Goal: Use online tool/utility

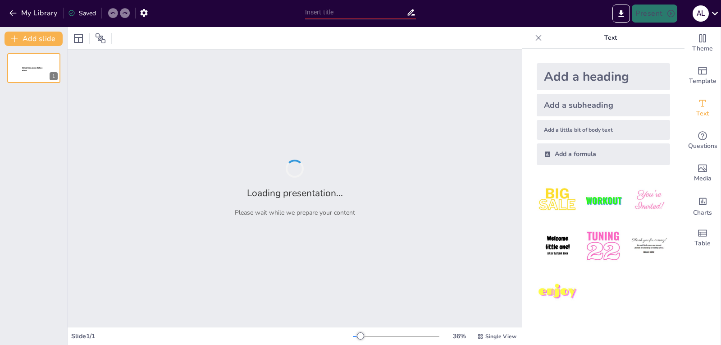
type input "Imported EJE HIPOTALAMO - HIPOFISIS - GONADAS MASCULINAS.pptx"
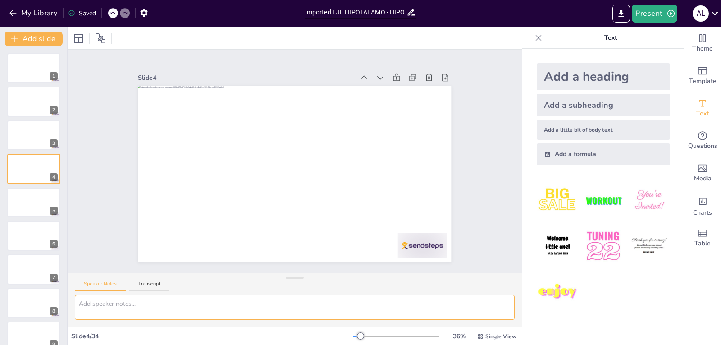
click at [357, 302] on textarea at bounding box center [295, 307] width 440 height 25
click at [454, 105] on icon at bounding box center [459, 110] width 11 height 11
click at [447, 134] on icon at bounding box center [451, 138] width 9 height 9
click at [144, 12] on icon "button" at bounding box center [143, 12] width 9 height 9
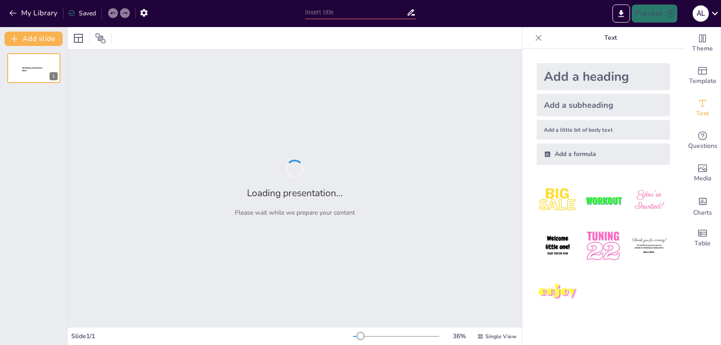
type input "Imported EJE HIPOTALAMO - HIPOFISIS - GONADAS MASCULINAS.pptx"
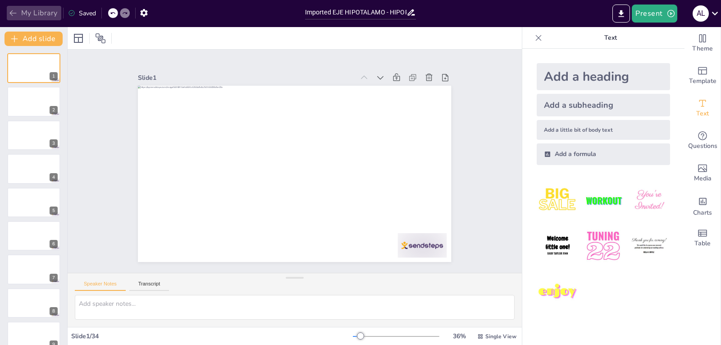
click at [36, 14] on button "My Library" at bounding box center [34, 13] width 55 height 14
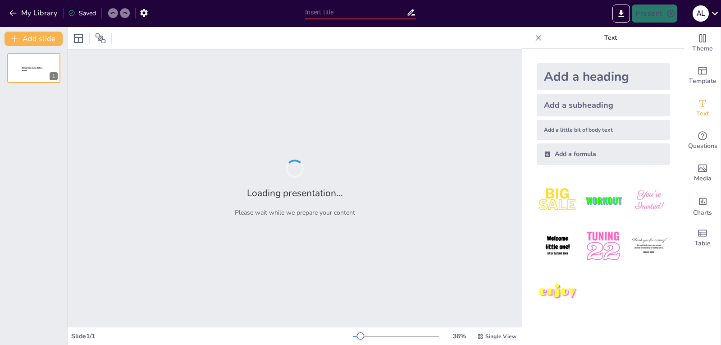
type input "Imported EJE HIPOTALAMO - HIPOFISIS - GONADAS MASCULINAS.pptx"
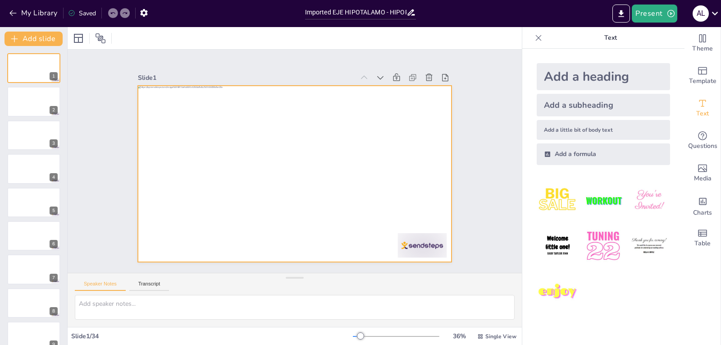
drag, startPoint x: 0, startPoint y: 0, endPoint x: 299, endPoint y: 39, distance: 301.4
click at [251, 59] on div "Slide 1 Slide 2 Slide 3 Slide 4 Slide 5 Slide 6 Slide 7 Slide 8 Slide 9 Slide 1…" at bounding box center [295, 160] width 372 height 347
click at [388, 14] on input "Imported EJE HIPOTALAMO - HIPOFISIS - GONADAS MASCULINAS.pptx" at bounding box center [356, 12] width 102 height 13
click at [206, 230] on icon at bounding box center [201, 235] width 10 height 10
